Goal: Information Seeking & Learning: Check status

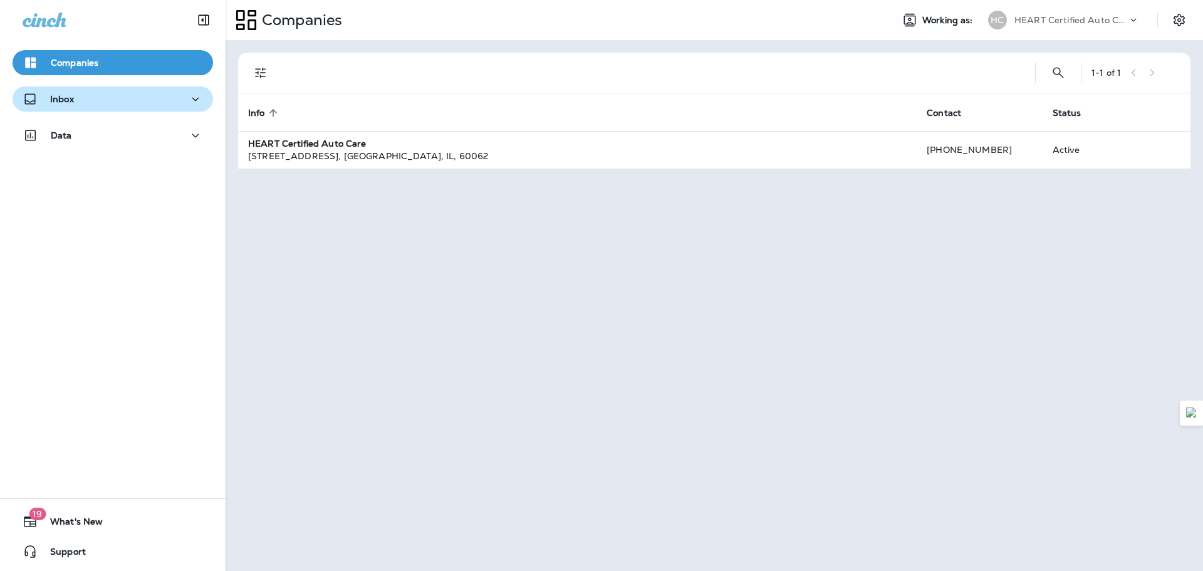
click at [68, 92] on div "Inbox" at bounding box center [48, 99] width 51 height 16
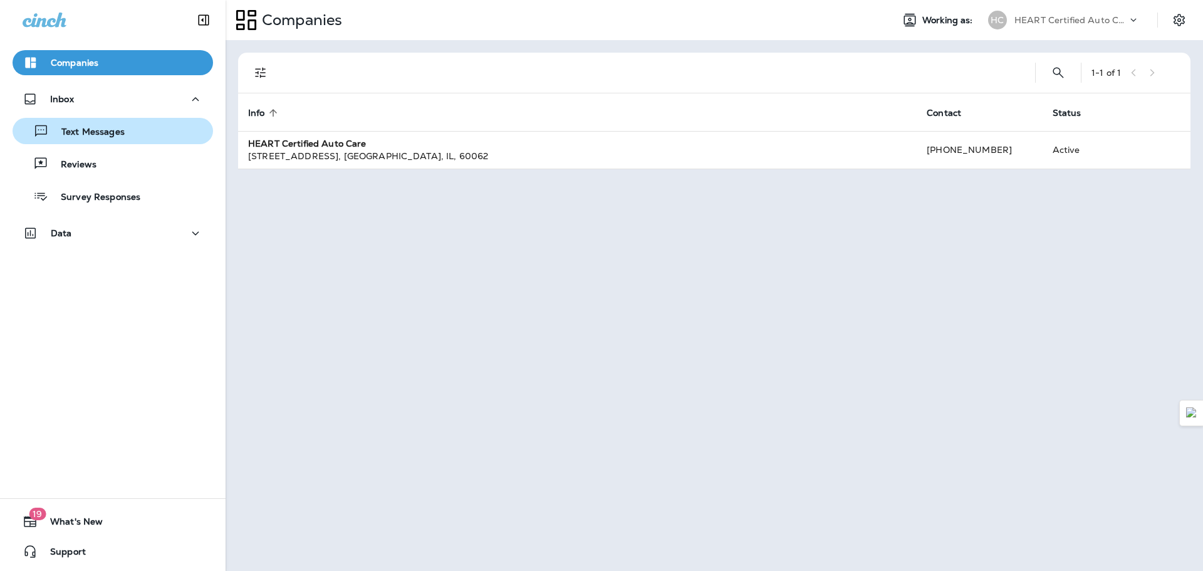
click at [102, 128] on p "Text Messages" at bounding box center [87, 133] width 76 height 12
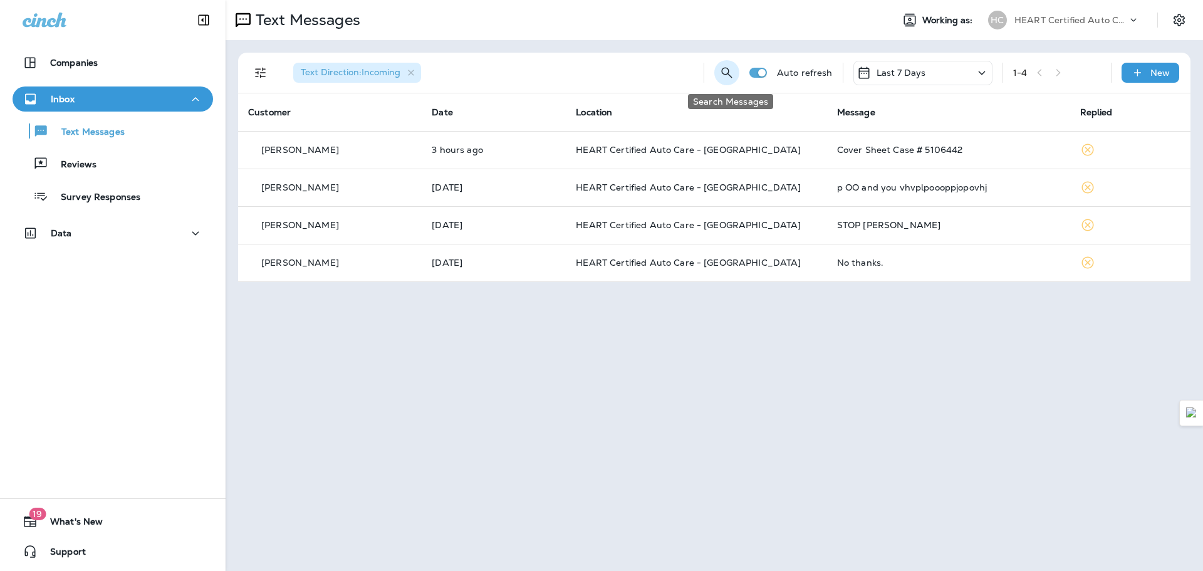
click at [724, 73] on icon "Search Messages" at bounding box center [726, 72] width 15 height 15
type input "*******"
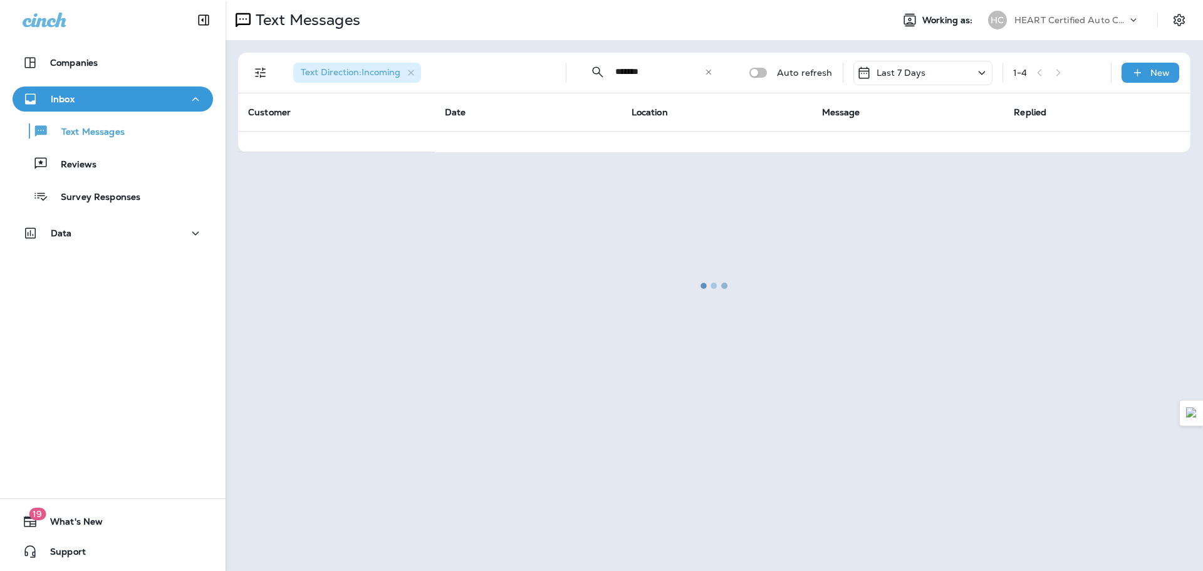
click at [987, 70] on div at bounding box center [714, 285] width 975 height 568
click at [983, 71] on div at bounding box center [714, 285] width 975 height 568
click at [981, 71] on div at bounding box center [714, 285] width 975 height 568
click at [709, 73] on div at bounding box center [714, 285] width 975 height 568
click at [709, 70] on div at bounding box center [714, 285] width 975 height 568
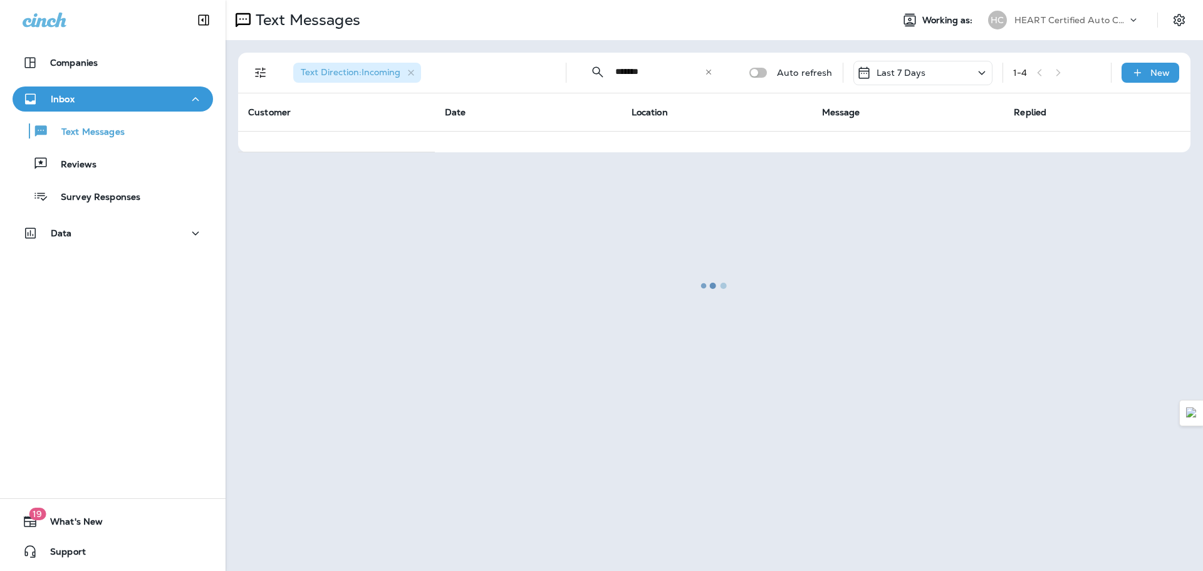
click at [709, 70] on div at bounding box center [714, 285] width 975 height 568
click at [710, 71] on div at bounding box center [714, 285] width 975 height 568
click at [648, 85] on div at bounding box center [714, 285] width 975 height 568
click at [716, 69] on div at bounding box center [714, 285] width 975 height 568
click at [715, 69] on div at bounding box center [714, 285] width 975 height 568
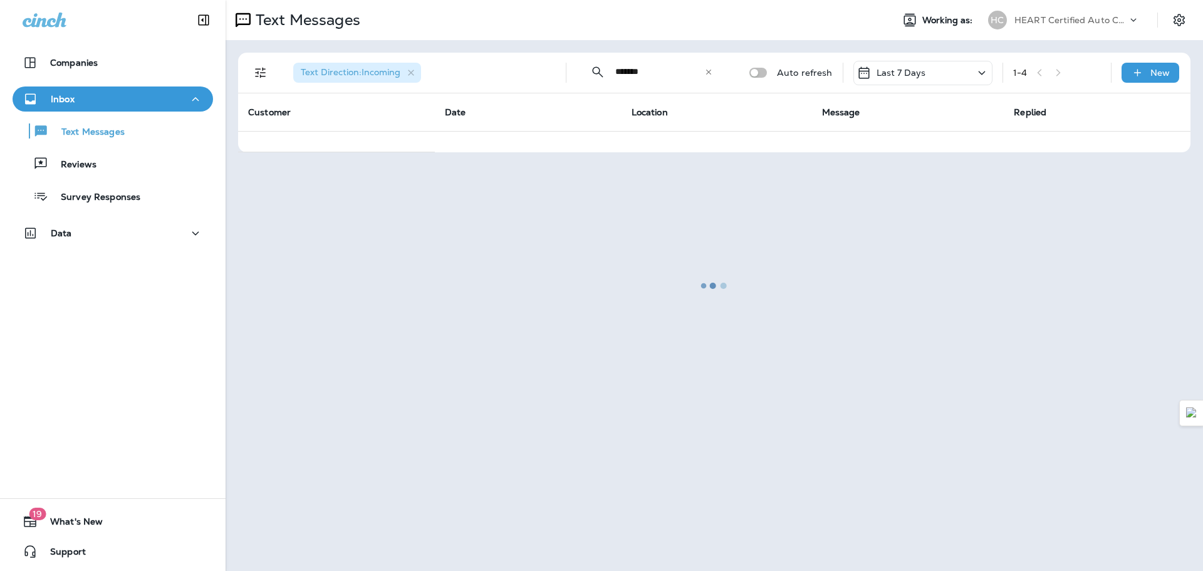
drag, startPoint x: 715, startPoint y: 69, endPoint x: 730, endPoint y: 73, distance: 15.7
click at [720, 70] on div "​ ******* ​ ​" at bounding box center [652, 71] width 150 height 33
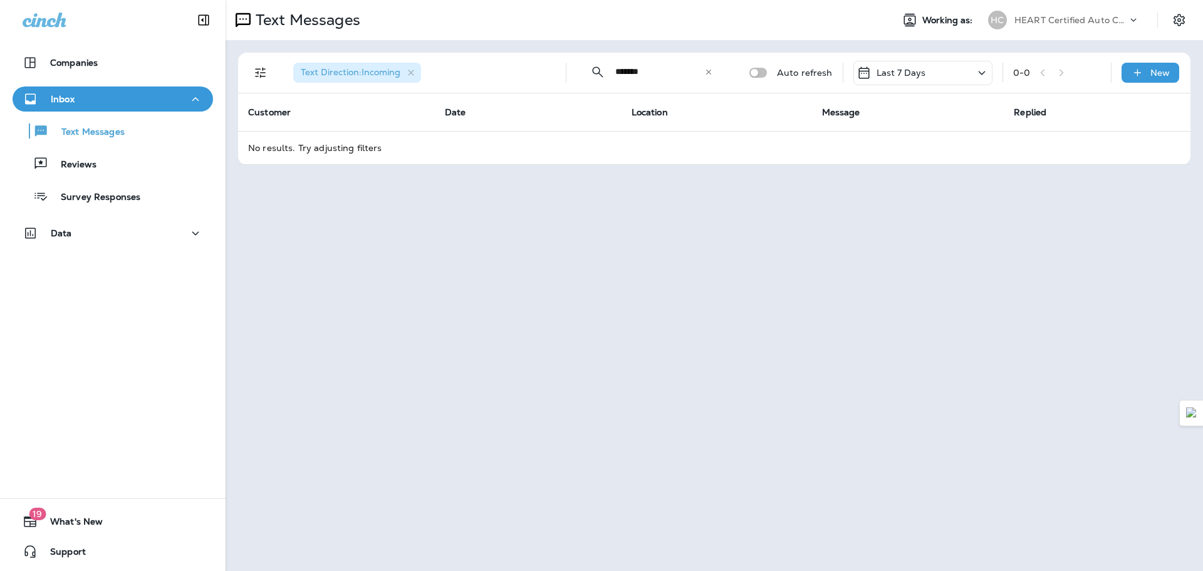
click at [709, 71] on icon at bounding box center [708, 72] width 9 height 9
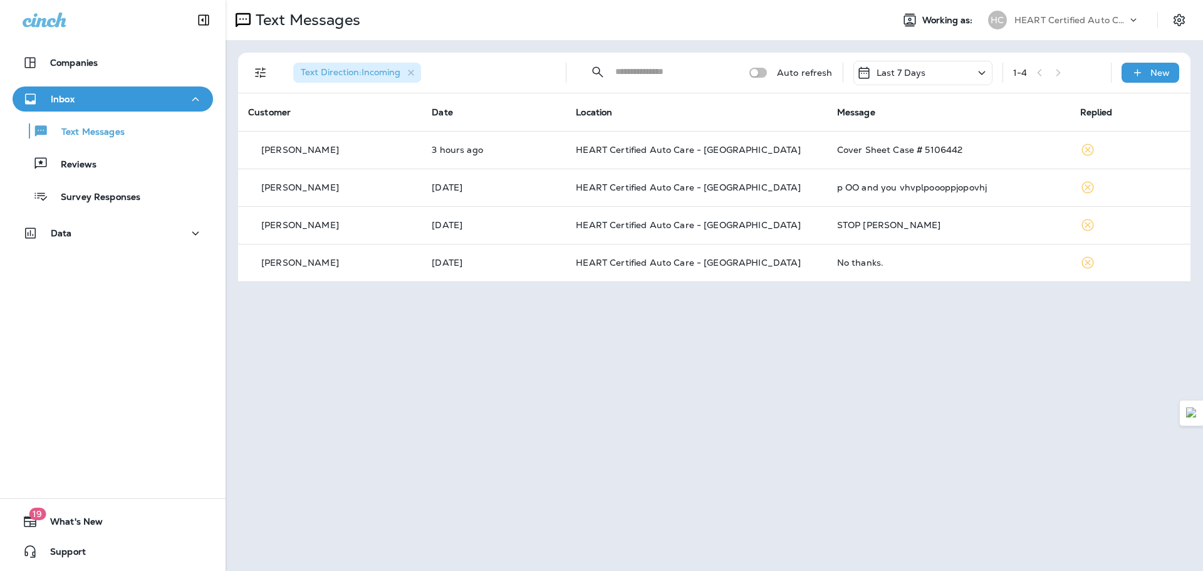
click at [984, 73] on icon at bounding box center [981, 73] width 7 height 4
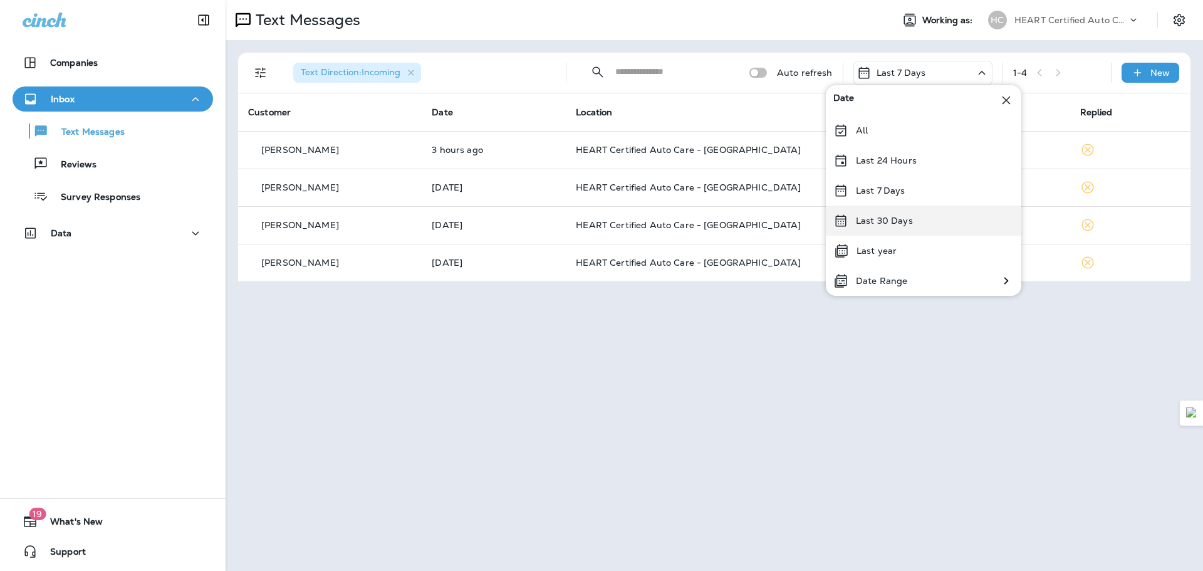
click at [869, 226] on p "Last 30 Days" at bounding box center [884, 221] width 57 height 10
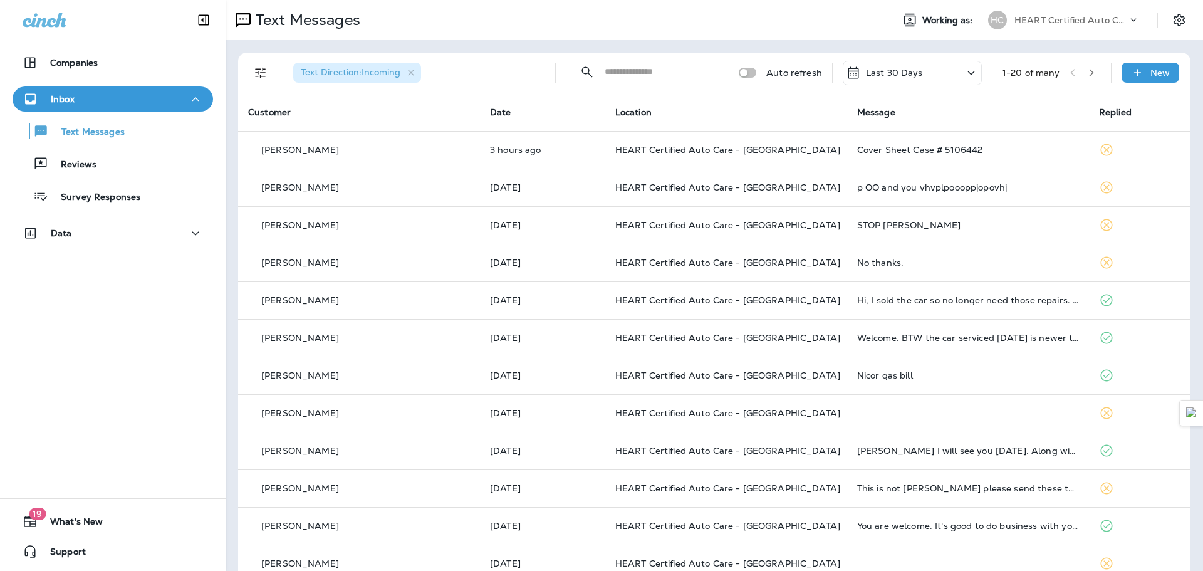
click at [968, 73] on icon at bounding box center [971, 73] width 7 height 4
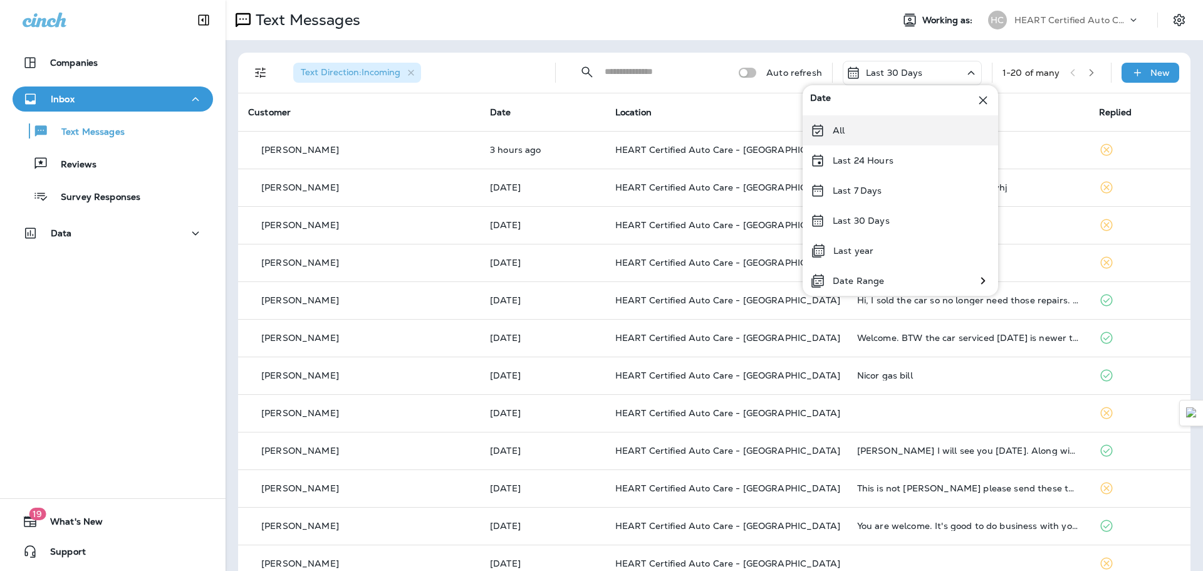
click at [863, 128] on div "All" at bounding box center [901, 130] width 196 height 30
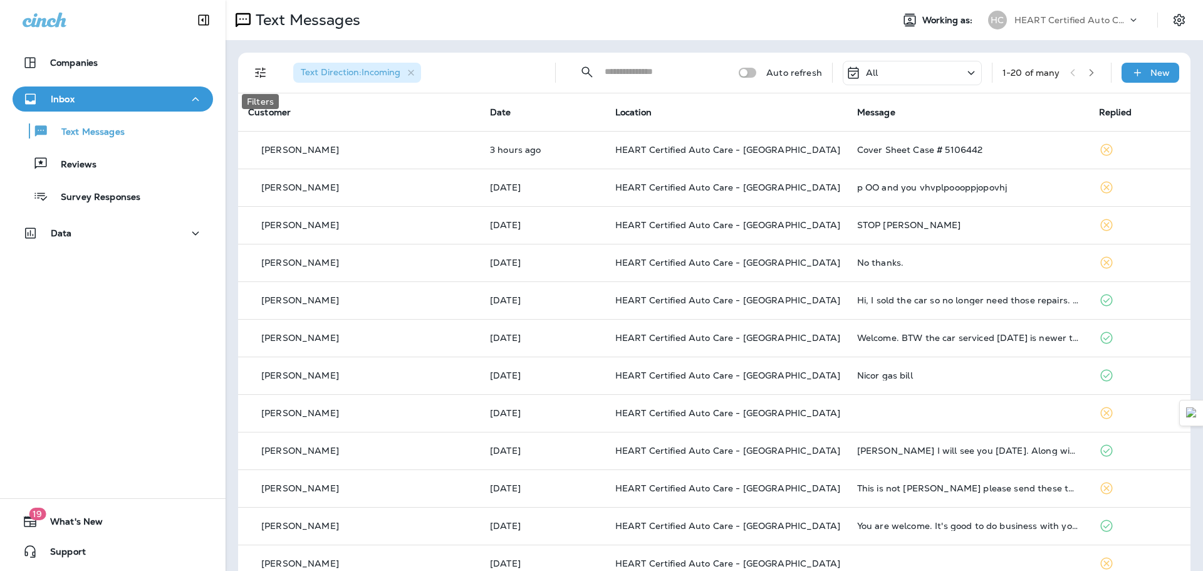
click at [260, 71] on icon "Filters" at bounding box center [260, 72] width 15 height 15
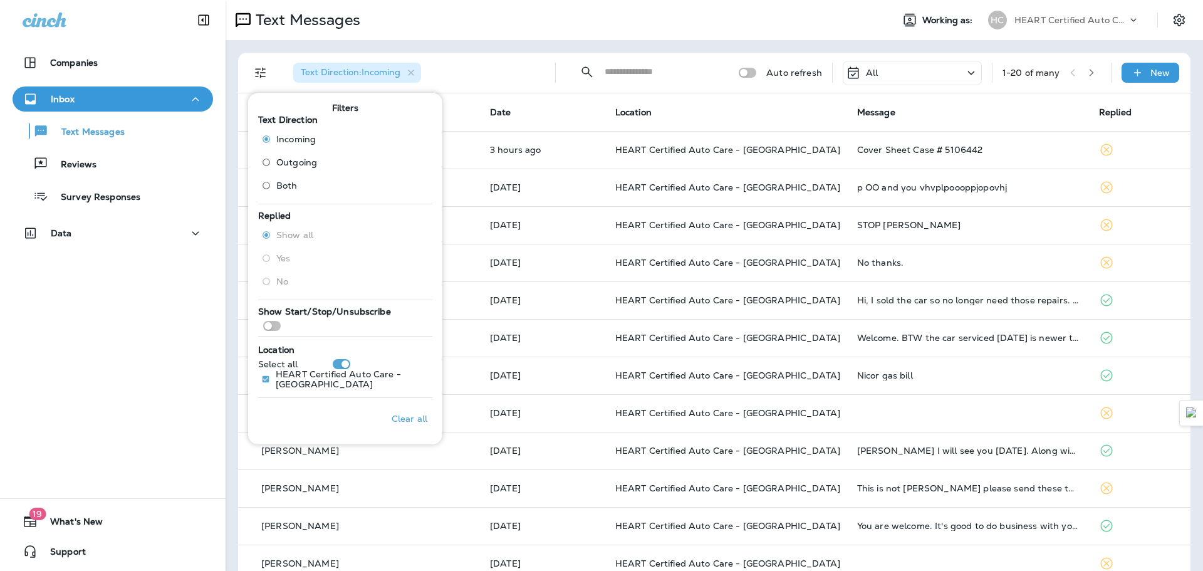
click at [600, 17] on div "Text Messages" at bounding box center [554, 20] width 657 height 25
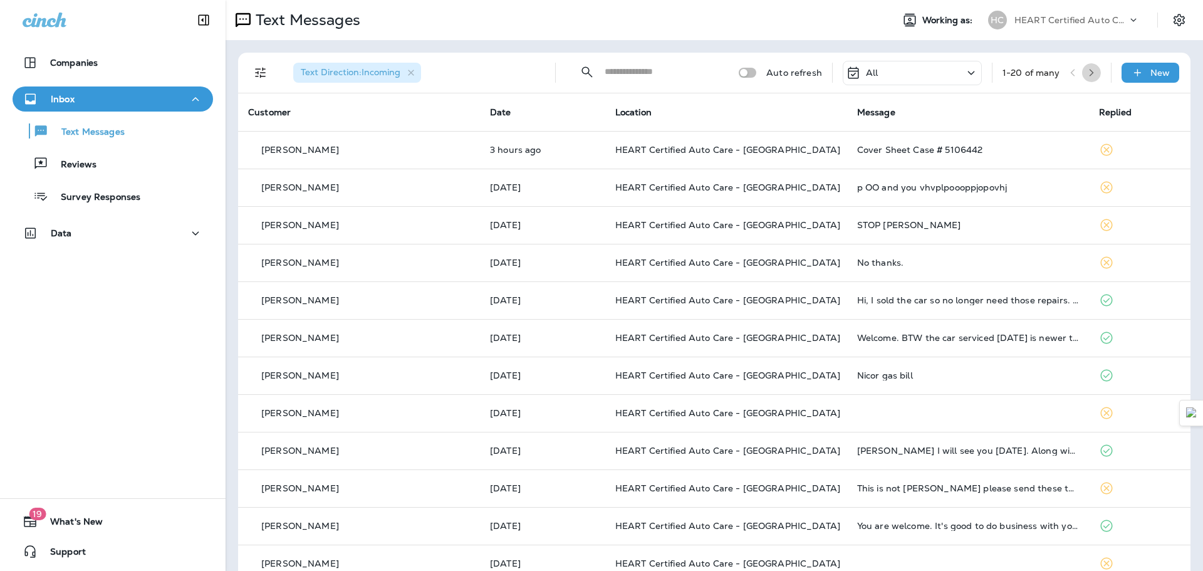
click at [1087, 72] on icon "button" at bounding box center [1091, 72] width 9 height 9
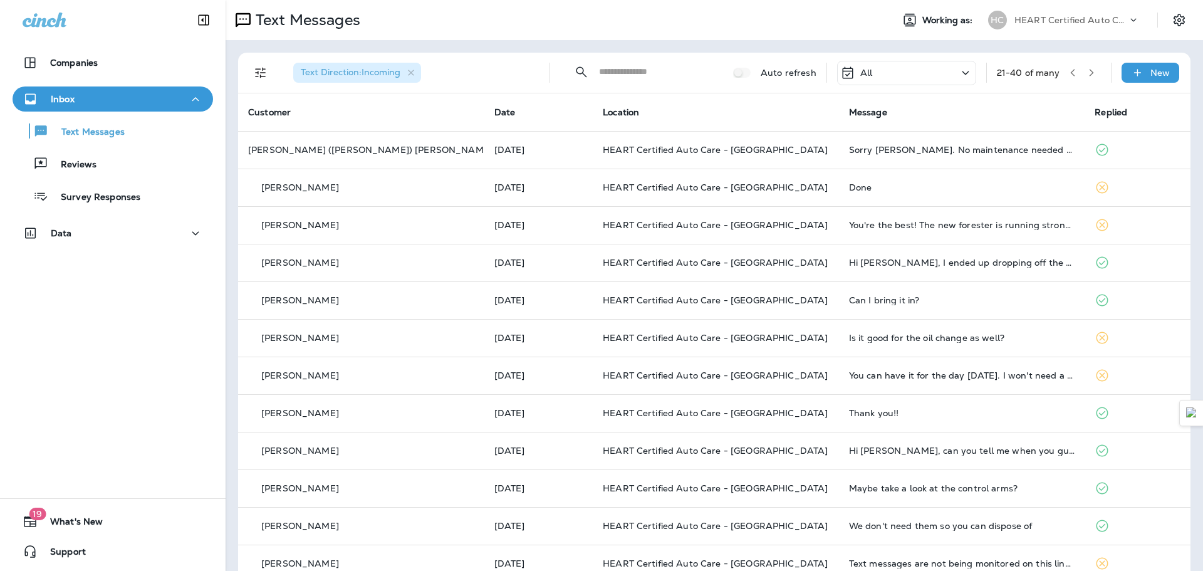
click at [1087, 72] on icon "button" at bounding box center [1091, 72] width 9 height 9
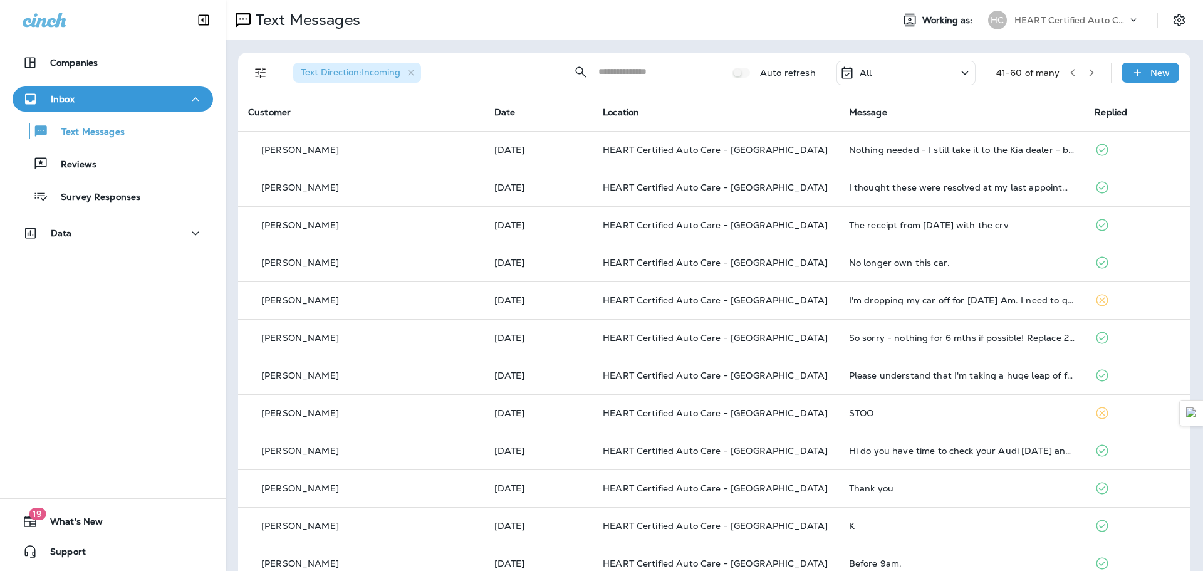
click at [1082, 78] on button "button" at bounding box center [1091, 72] width 19 height 19
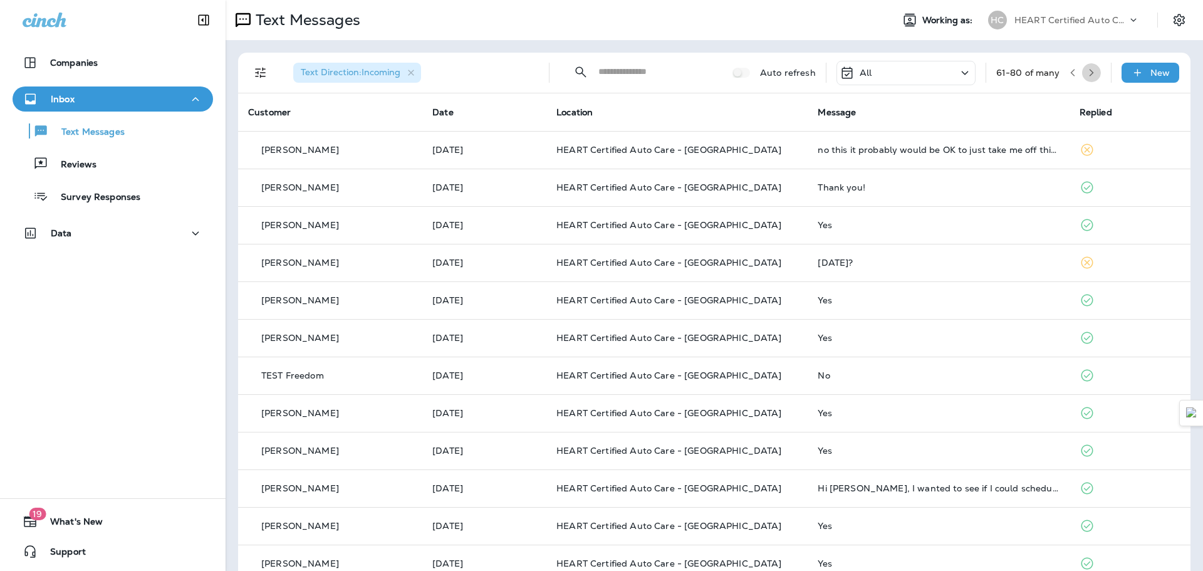
click at [1089, 75] on icon "button" at bounding box center [1091, 73] width 4 height 8
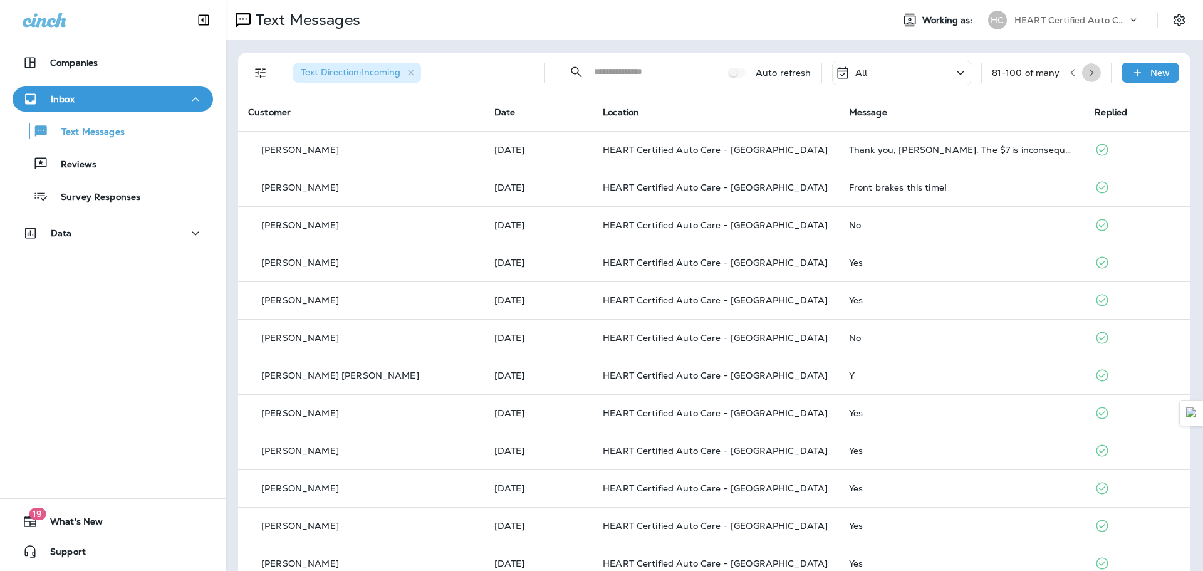
click at [1082, 72] on button "button" at bounding box center [1091, 72] width 19 height 19
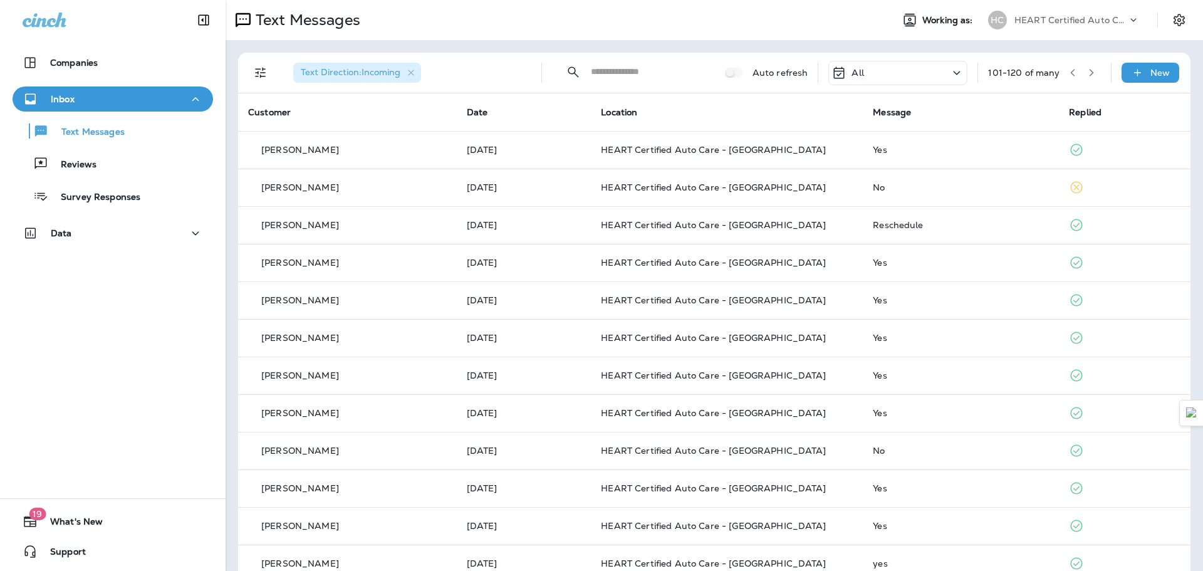
click at [1082, 77] on button "button" at bounding box center [1091, 72] width 19 height 19
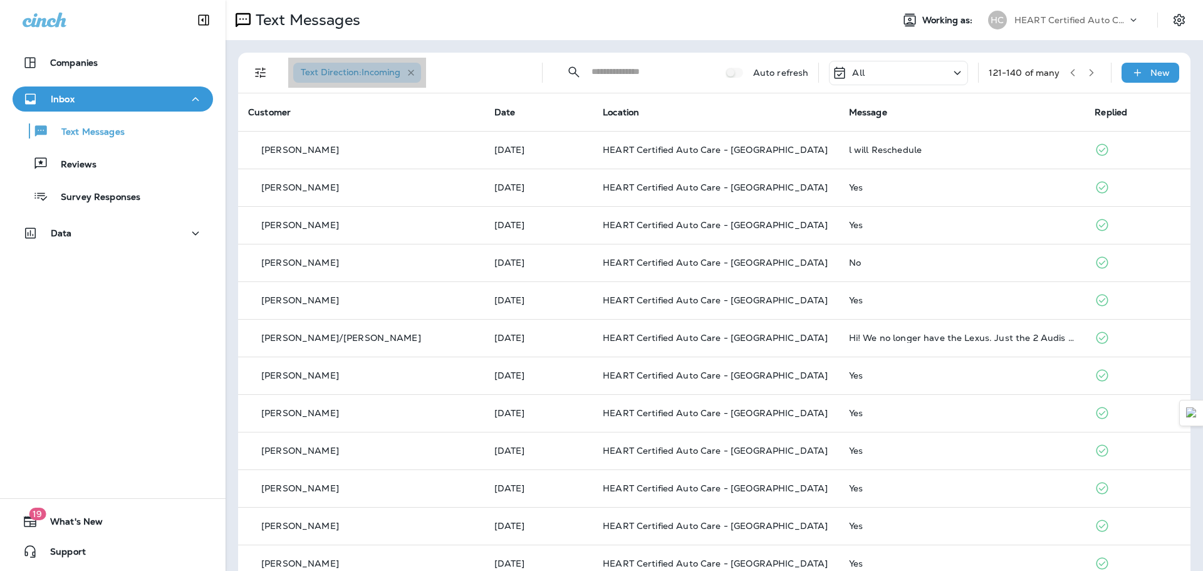
click at [411, 75] on icon "button" at bounding box center [411, 73] width 11 height 11
click at [414, 73] on icon "button" at bounding box center [411, 73] width 11 height 11
click at [411, 71] on icon "button" at bounding box center [411, 73] width 6 height 6
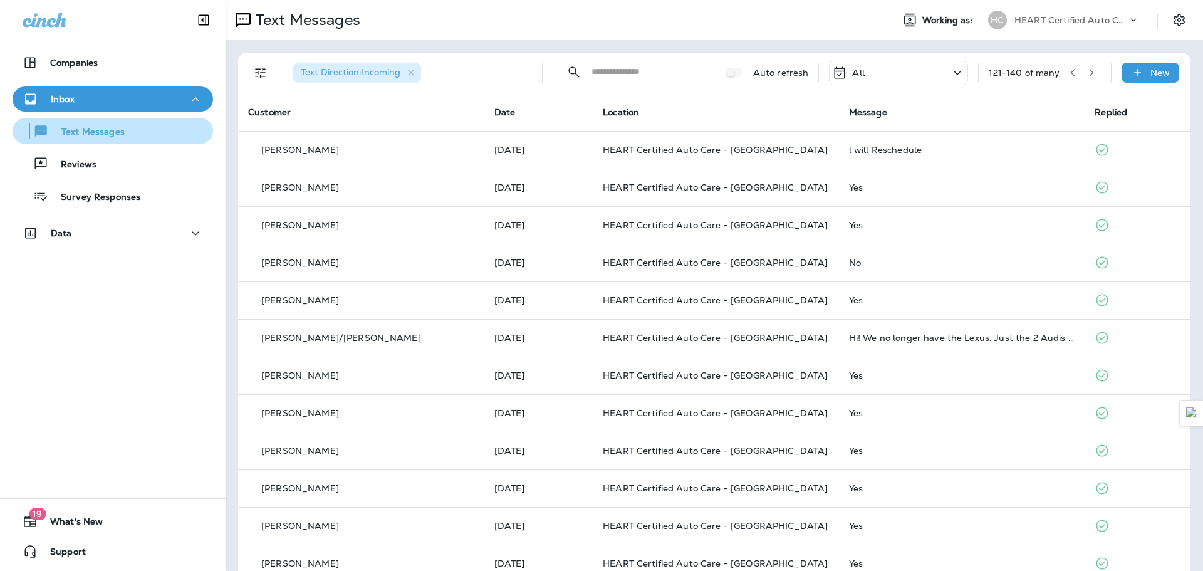
click at [88, 125] on div "Text Messages" at bounding box center [71, 131] width 107 height 19
click at [77, 131] on p "Text Messages" at bounding box center [87, 133] width 76 height 12
